Goal: Task Accomplishment & Management: Complete application form

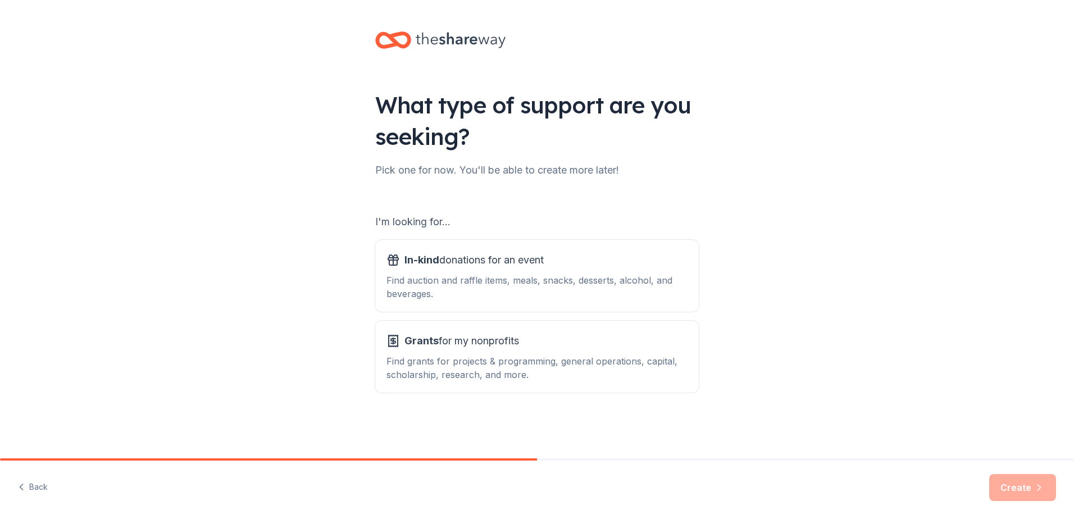
click at [448, 39] on icon at bounding box center [461, 41] width 90 height 16
click at [604, 285] on div "Find auction and raffle items, meals, snacks, desserts, alcohol, and beverages." at bounding box center [537, 287] width 301 height 27
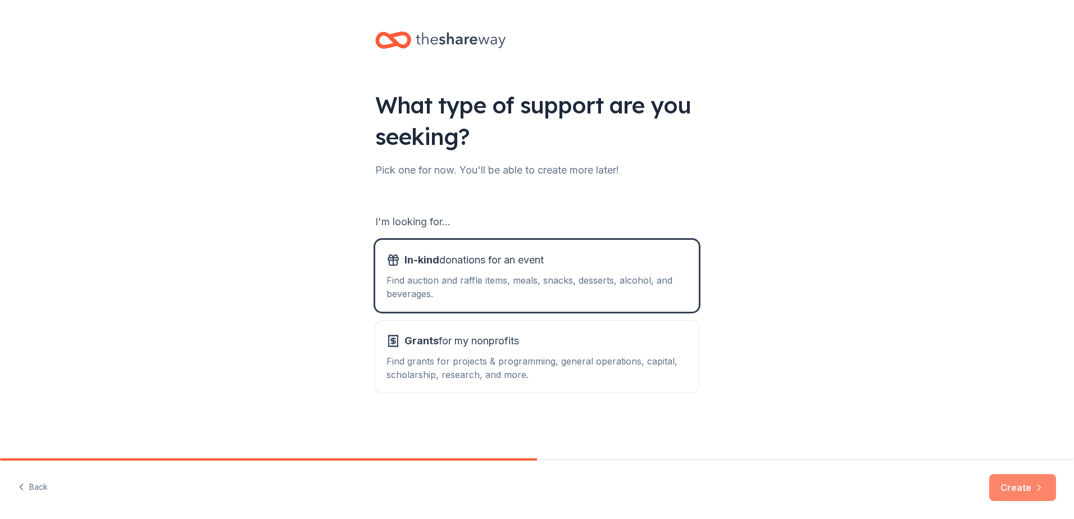
click at [1021, 486] on button "Create" at bounding box center [1023, 487] width 67 height 27
